Goal: Navigation & Orientation: Find specific page/section

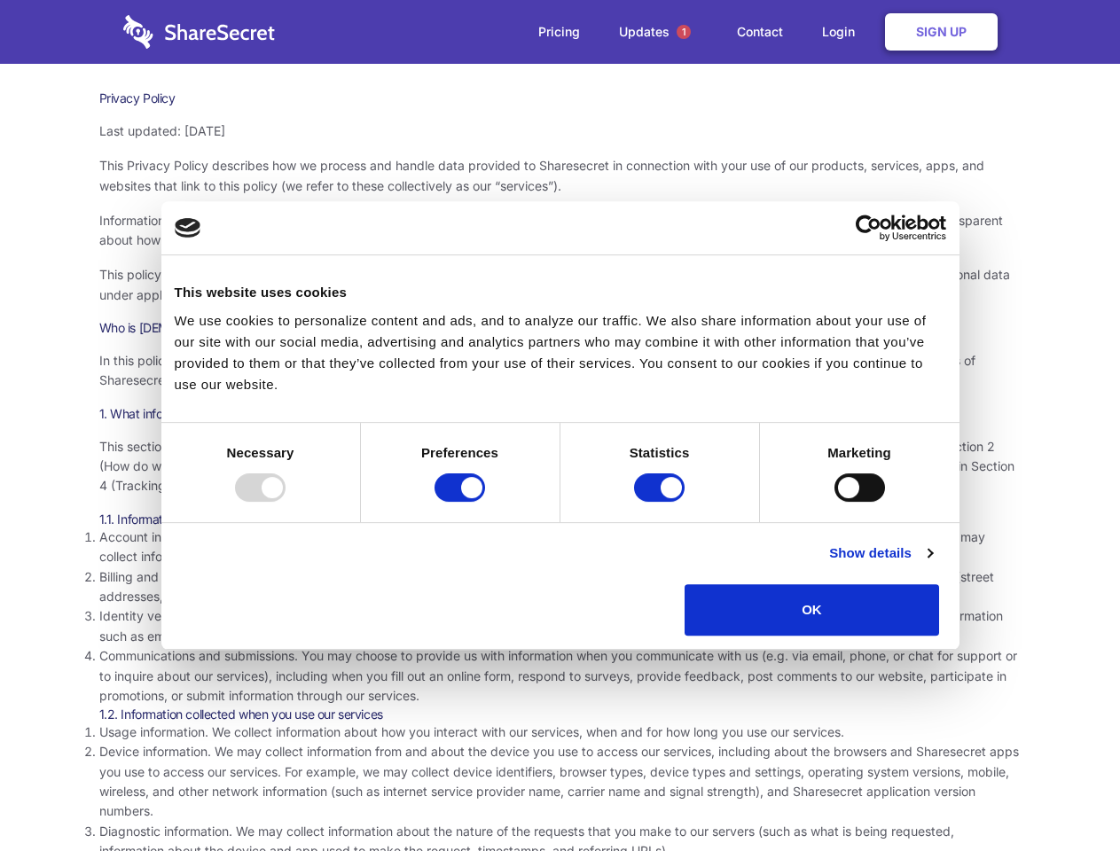
click at [286, 502] on div at bounding box center [260, 488] width 51 height 28
click at [485, 502] on input "Preferences" at bounding box center [460, 488] width 51 height 28
checkbox input "false"
click at [662, 502] on input "Statistics" at bounding box center [659, 488] width 51 height 28
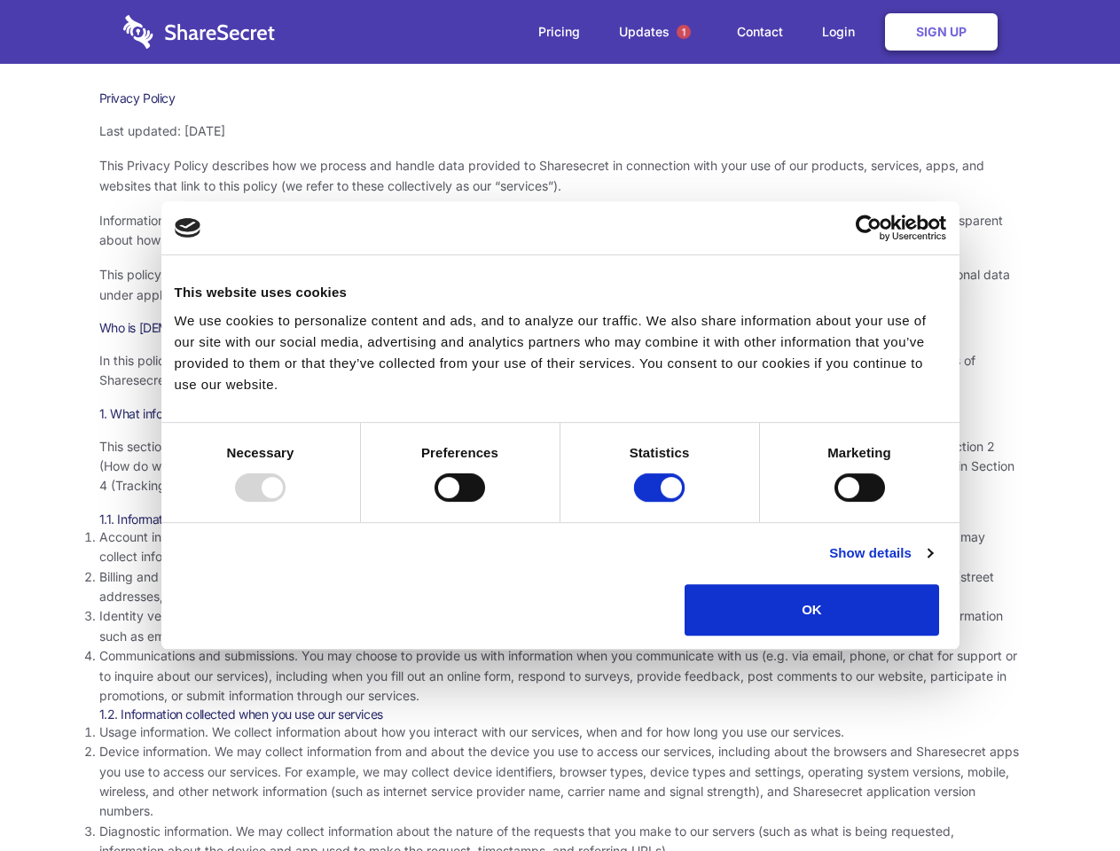
checkbox input "false"
click at [835, 502] on input "Marketing" at bounding box center [860, 488] width 51 height 28
checkbox input "true"
click at [932, 564] on link "Show details" at bounding box center [880, 553] width 103 height 21
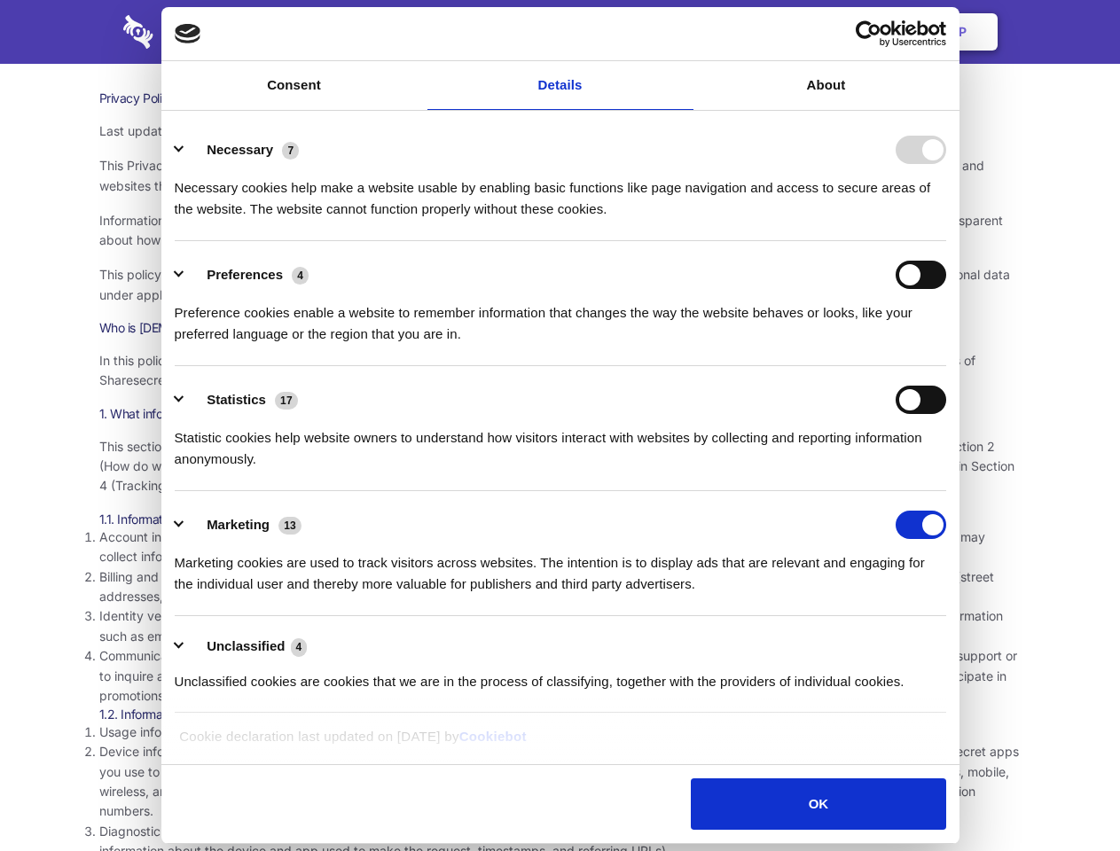
click at [946, 241] on li "Necessary 7 Necessary cookies help make a website usable by enabling basic func…" at bounding box center [561, 178] width 772 height 125
click at [683, 32] on span "1" at bounding box center [684, 32] width 14 height 14
